Goal: Find specific page/section: Find specific page/section

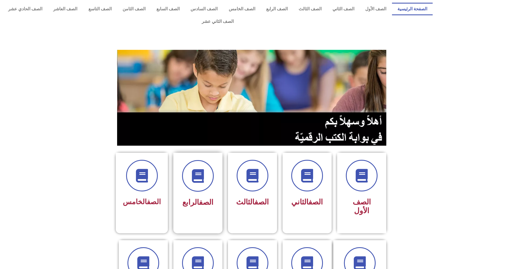
click at [211, 196] on div "الصف الرابع" at bounding box center [198, 203] width 34 height 14
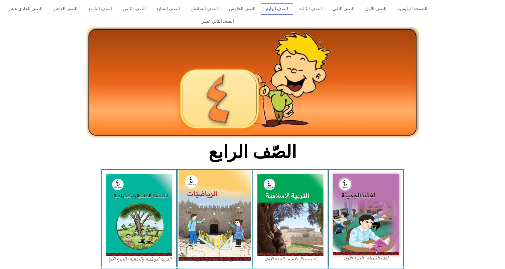
click at [210, 195] on img at bounding box center [214, 215] width 73 height 91
click at [211, 194] on img at bounding box center [214, 215] width 73 height 91
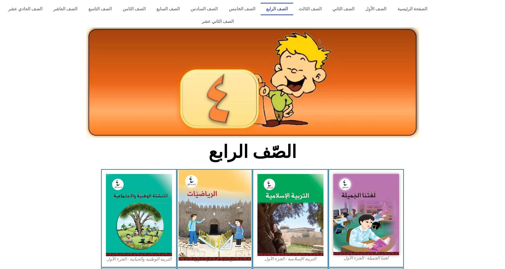
click at [211, 194] on img at bounding box center [214, 215] width 73 height 91
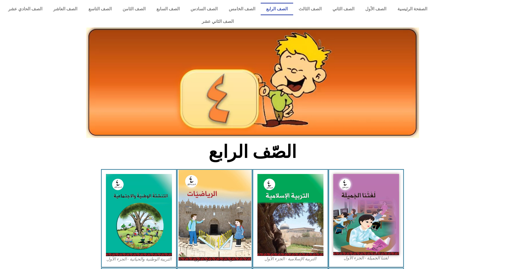
click at [211, 194] on img at bounding box center [214, 215] width 73 height 91
click at [212, 193] on img at bounding box center [214, 215] width 73 height 91
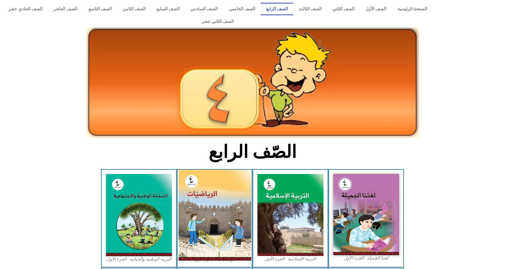
click at [212, 193] on img at bounding box center [214, 215] width 73 height 91
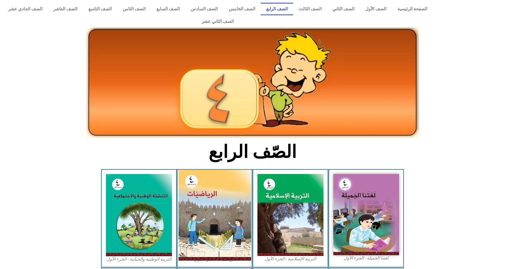
click at [212, 193] on img at bounding box center [214, 215] width 73 height 91
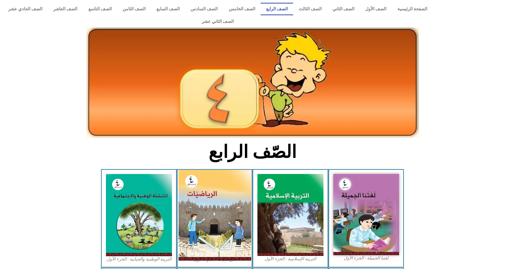
click at [212, 193] on img at bounding box center [214, 215] width 73 height 91
drag, startPoint x: 212, startPoint y: 187, endPoint x: 206, endPoint y: 202, distance: 16.4
drag, startPoint x: 206, startPoint y: 202, endPoint x: 202, endPoint y: 216, distance: 14.4
drag, startPoint x: 202, startPoint y: 216, endPoint x: 228, endPoint y: 215, distance: 25.6
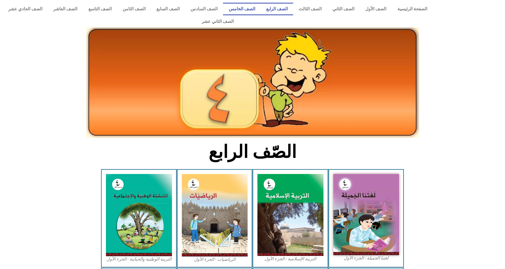
drag, startPoint x: 228, startPoint y: 215, endPoint x: 255, endPoint y: 11, distance: 206.3
drag, startPoint x: 255, startPoint y: 11, endPoint x: 307, endPoint y: 62, distance: 73.1
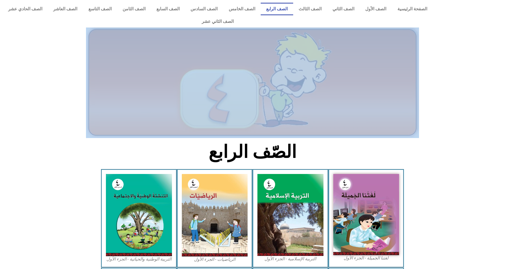
drag, startPoint x: 307, startPoint y: 62, endPoint x: 1, endPoint y: 112, distance: 310.7
click at [1, 108] on body "الصفحة الرئيسية الصف الأول الصف الثاني الصف الثالث الصف الرابع الصف الخامس الصف…" at bounding box center [252, 232] width 505 height 465
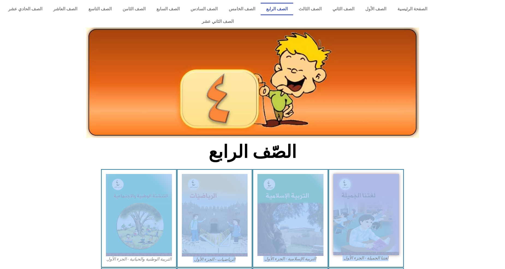
drag, startPoint x: 5, startPoint y: 181, endPoint x: 0, endPoint y: 249, distance: 67.5
click at [0, 249] on html "الصفحة الرئيسية الصف الأول الصف الثاني الصف الثالث الصف الرابع الصف الخامس الصف…" at bounding box center [252, 244] width 505 height 489
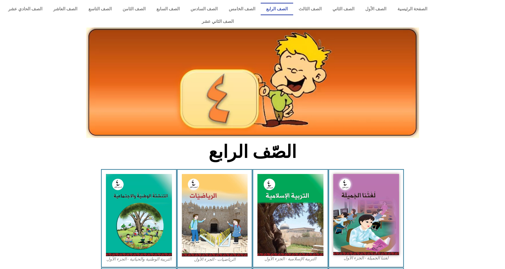
drag, startPoint x: 0, startPoint y: 249, endPoint x: 38, endPoint y: 101, distance: 152.5
click at [38, 101] on div at bounding box center [252, 95] width 505 height 91
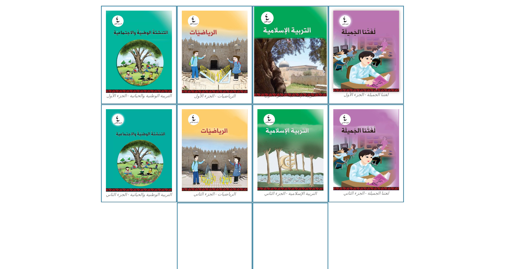
scroll to position [206, 0]
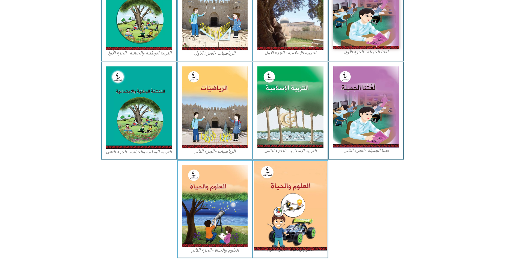
click at [290, 196] on img at bounding box center [290, 206] width 73 height 90
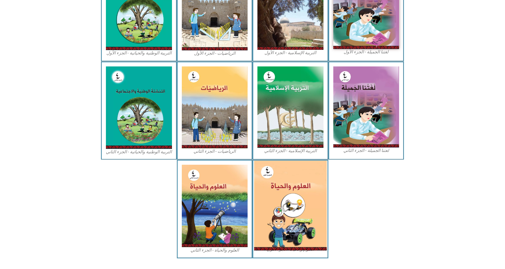
click at [290, 196] on img at bounding box center [290, 206] width 73 height 90
click at [285, 196] on img at bounding box center [290, 206] width 73 height 90
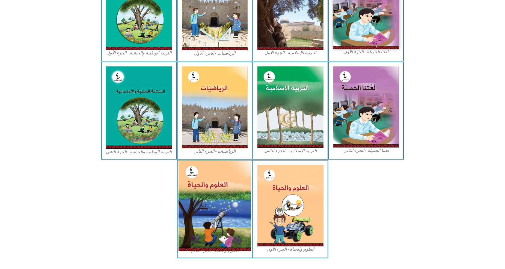
drag, startPoint x: 285, startPoint y: 196, endPoint x: 218, endPoint y: 152, distance: 79.9
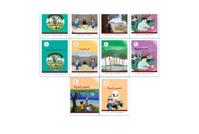
scroll to position [141, 0]
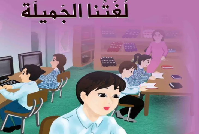
click at [133, 102] on img at bounding box center [99, 72] width 208 height 257
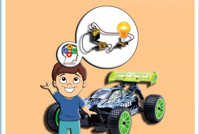
scroll to position [2269, -1]
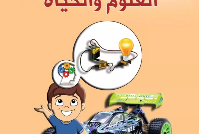
click at [107, 76] on img at bounding box center [100, 56] width 208 height 259
click at [106, 75] on img at bounding box center [100, 56] width 208 height 259
click at [106, 74] on img at bounding box center [100, 56] width 208 height 259
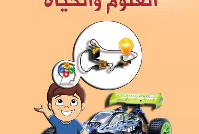
click at [106, 74] on img at bounding box center [100, 56] width 208 height 259
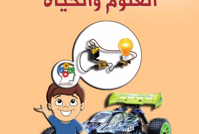
click at [88, 119] on img at bounding box center [99, 56] width 208 height 259
drag, startPoint x: 88, startPoint y: 118, endPoint x: 125, endPoint y: 44, distance: 82.3
click at [125, 44] on img at bounding box center [99, 56] width 208 height 259
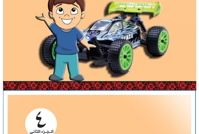
scroll to position [2350, 0]
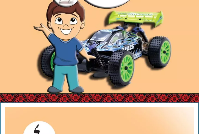
drag, startPoint x: 107, startPoint y: 65, endPoint x: 131, endPoint y: 27, distance: 45.3
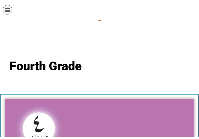
scroll to position [0, 0]
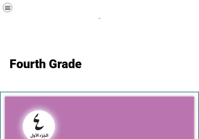
click at [7, 11] on div "תפריט" at bounding box center [8, 8] width 10 height 10
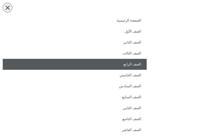
click at [109, 64] on link "الصف الرابع" at bounding box center [75, 64] width 144 height 11
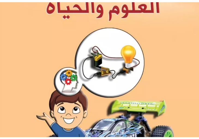
scroll to position [2264, 0]
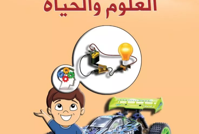
click at [116, 73] on img at bounding box center [99, 60] width 208 height 258
drag, startPoint x: 116, startPoint y: 73, endPoint x: 141, endPoint y: 51, distance: 33.2
click at [141, 51] on img at bounding box center [99, 60] width 208 height 258
click at [139, 42] on img at bounding box center [99, 60] width 208 height 258
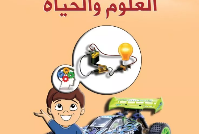
click at [134, 70] on img at bounding box center [99, 60] width 208 height 258
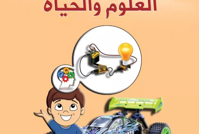
click at [134, 70] on img at bounding box center [99, 60] width 208 height 258
drag, startPoint x: 66, startPoint y: 135, endPoint x: 44, endPoint y: 128, distance: 23.3
